Goal: Information Seeking & Learning: Learn about a topic

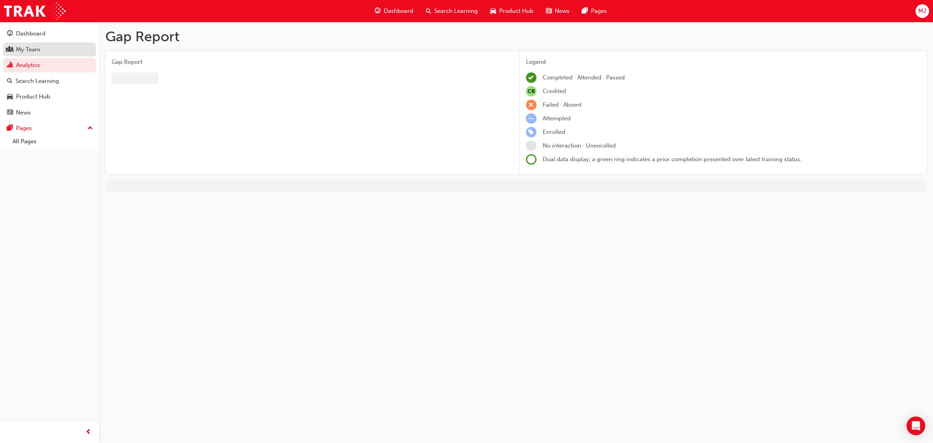
click at [54, 46] on div "My Team" at bounding box center [49, 50] width 85 height 10
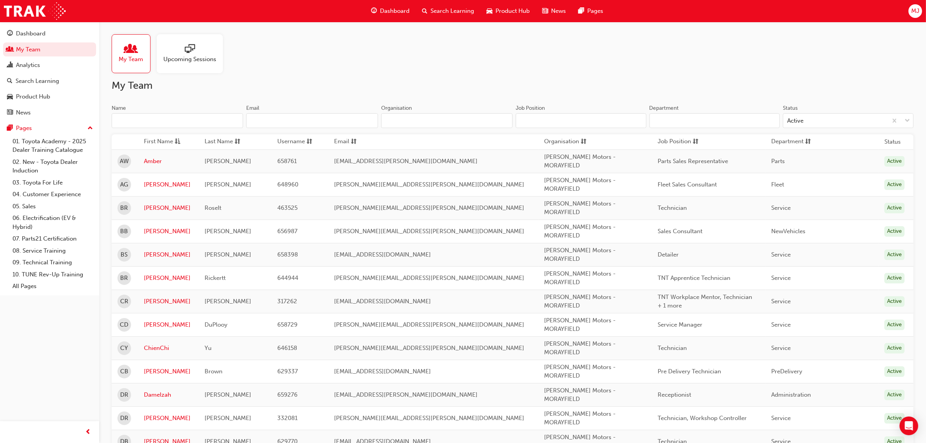
click at [166, 119] on input "Name" at bounding box center [177, 120] width 131 height 15
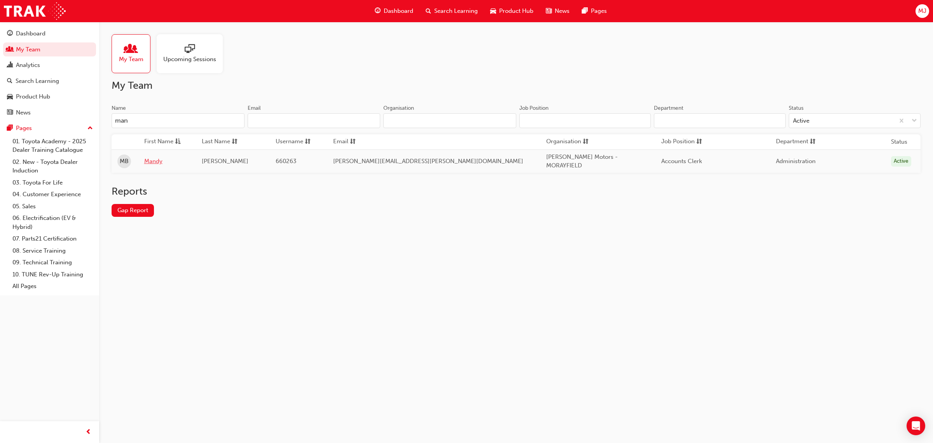
type input "man"
click at [161, 157] on link "Mandy" at bounding box center [167, 161] width 46 height 9
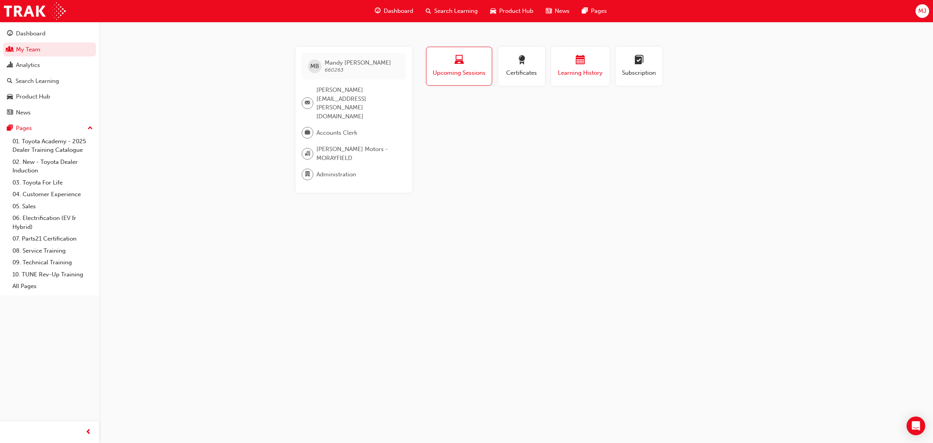
click at [560, 68] on span "Learning History" at bounding box center [580, 72] width 47 height 9
click at [621, 68] on button "Subscription" at bounding box center [639, 66] width 47 height 39
click at [432, 67] on div "Upcoming Sessions" at bounding box center [459, 66] width 54 height 22
click at [53, 50] on link "My Team" at bounding box center [49, 49] width 93 height 14
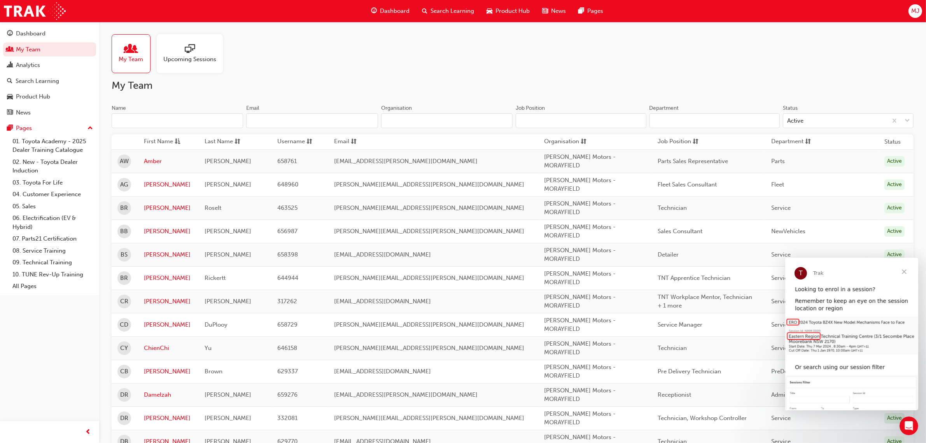
click at [906, 268] on span "Close" at bounding box center [904, 271] width 28 height 28
